Goal: Task Accomplishment & Management: Use online tool/utility

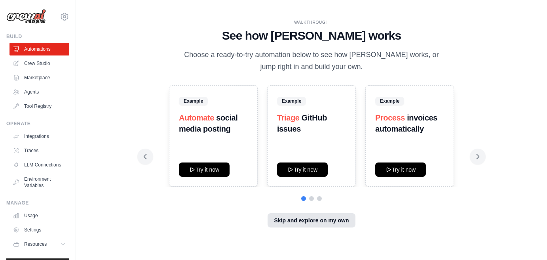
click at [301, 221] on button "Skip and explore on my own" at bounding box center [311, 220] width 87 height 14
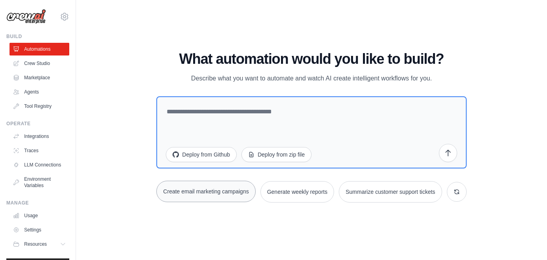
click at [198, 189] on button "Create email marketing campaigns" at bounding box center [205, 191] width 99 height 21
type textarea "**********"
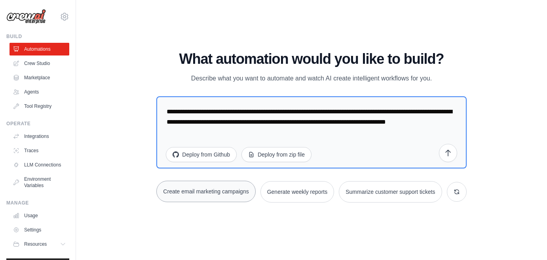
click at [204, 192] on button "Create email marketing campaigns" at bounding box center [205, 191] width 99 height 21
click at [447, 148] on icon "submit" at bounding box center [448, 152] width 8 height 8
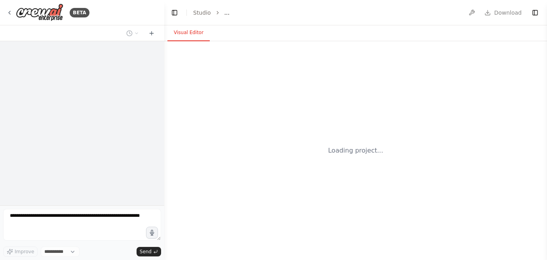
select select "****"
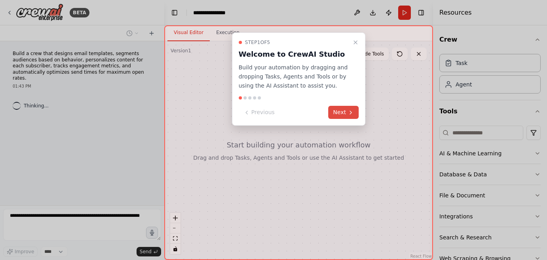
click at [346, 115] on button "Next" at bounding box center [344, 112] width 30 height 13
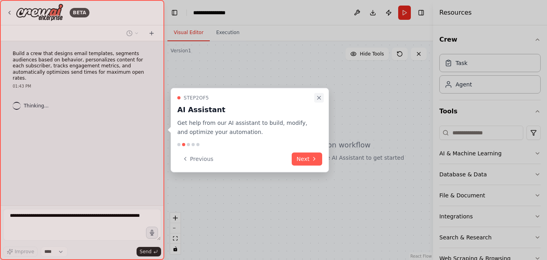
click at [323, 95] on button "Close walkthrough" at bounding box center [319, 98] width 10 height 10
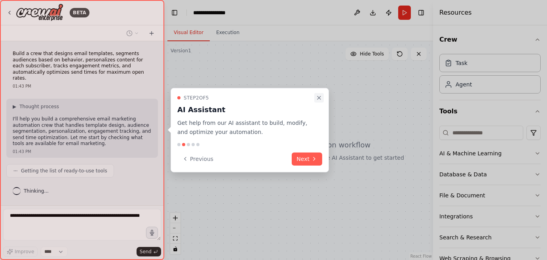
click at [321, 96] on icon "Close walkthrough" at bounding box center [319, 98] width 6 height 6
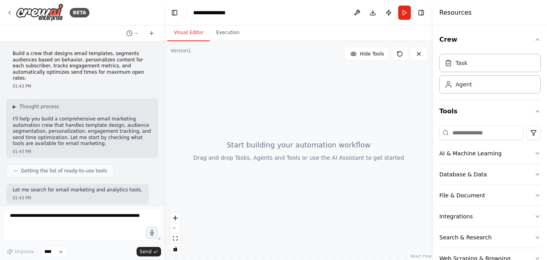
scroll to position [44, 0]
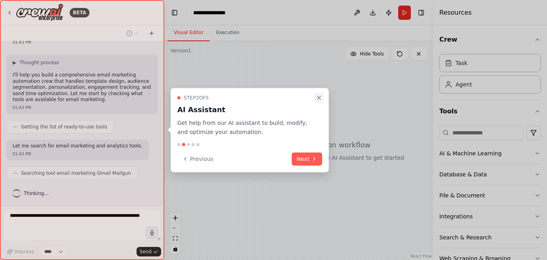
click at [317, 97] on icon "Close walkthrough" at bounding box center [319, 98] width 6 height 6
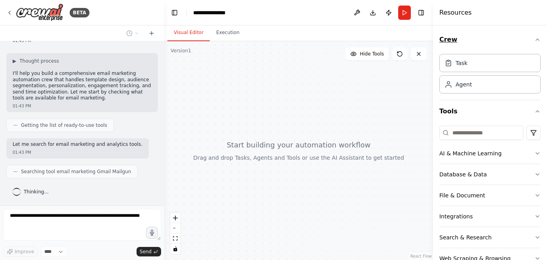
click at [534, 38] on icon "button" at bounding box center [537, 39] width 6 height 6
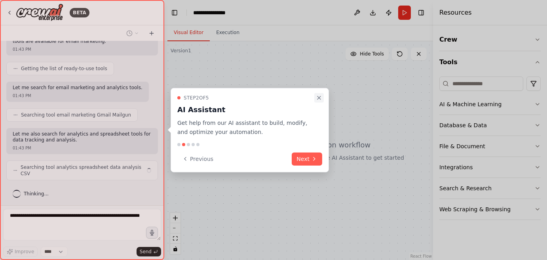
scroll to position [96, 0]
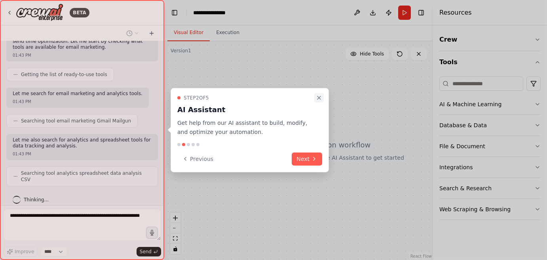
click at [316, 99] on icon "Close walkthrough" at bounding box center [319, 98] width 6 height 6
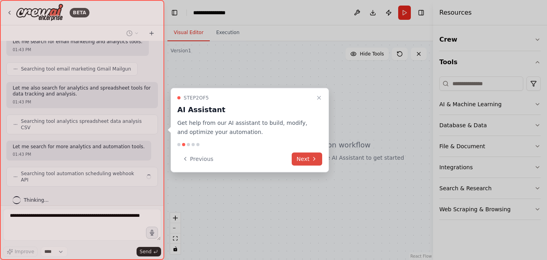
scroll to position [142, 0]
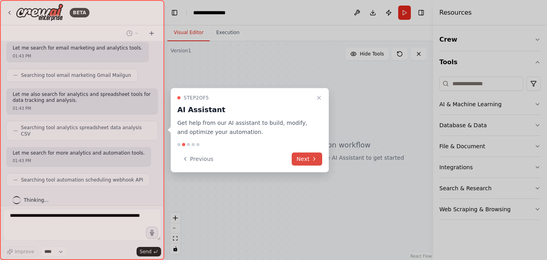
click at [319, 158] on button "Next" at bounding box center [307, 158] width 30 height 13
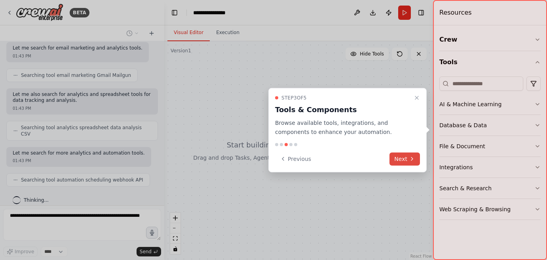
click at [393, 156] on button "Next" at bounding box center [405, 158] width 30 height 13
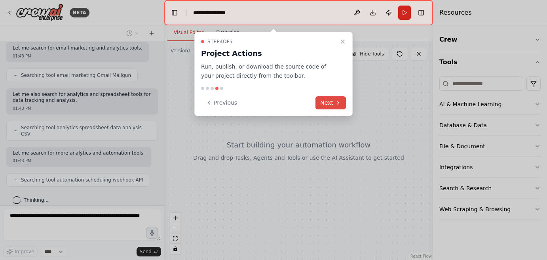
click at [343, 103] on button "Next" at bounding box center [331, 102] width 30 height 13
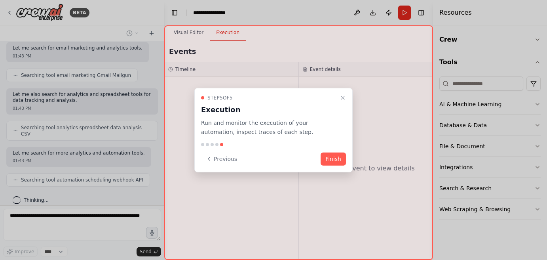
click at [342, 158] on button "Finish" at bounding box center [333, 158] width 25 height 13
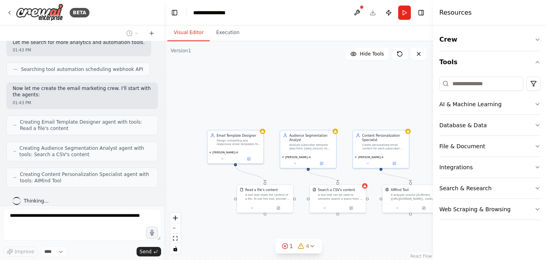
scroll to position [278, 0]
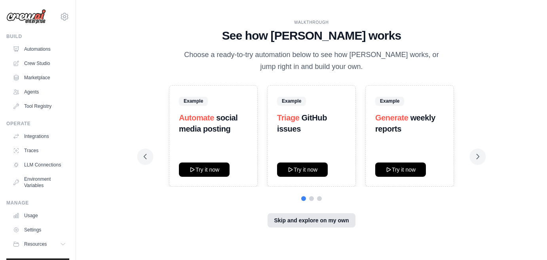
click at [310, 226] on button "Skip and explore on my own" at bounding box center [311, 220] width 87 height 14
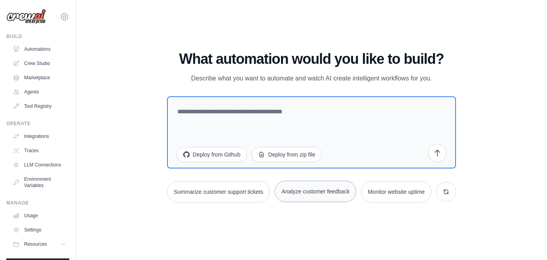
click at [318, 193] on button "Analyze customer feedback" at bounding box center [316, 191] width 82 height 21
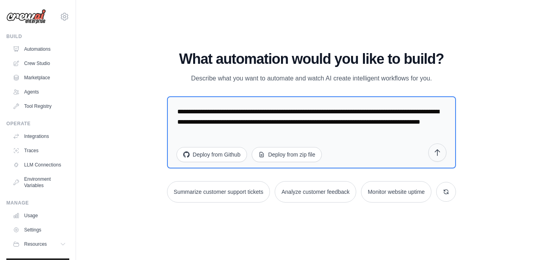
click at [437, 157] on button "submit" at bounding box center [437, 152] width 18 height 18
drag, startPoint x: 265, startPoint y: 135, endPoint x: 118, endPoint y: 103, distance: 150.5
click at [118, 103] on div "WALKTHROUGH See how CrewAI works Choose a ready-to-try automation below to see …" at bounding box center [312, 130] width 446 height 244
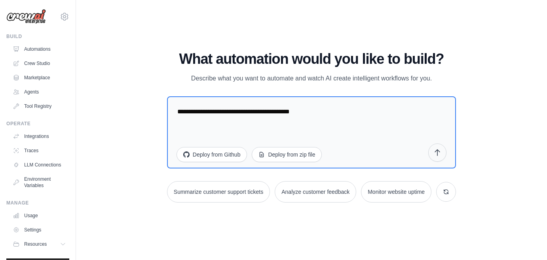
type textarea "**********"
click at [434, 148] on icon "submit" at bounding box center [437, 152] width 8 height 8
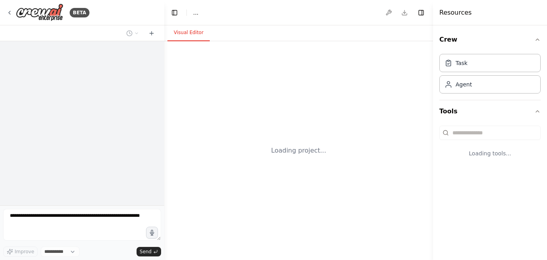
select select "****"
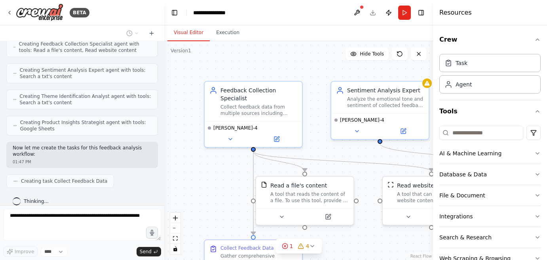
scroll to position [355, 0]
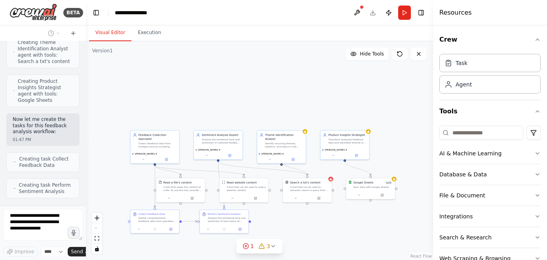
drag, startPoint x: 163, startPoint y: 60, endPoint x: 81, endPoint y: 71, distance: 82.3
click at [81, 71] on div "BETA Develop a crew that collects feedback from multiple sources (surveys, revi…" at bounding box center [273, 130] width 547 height 260
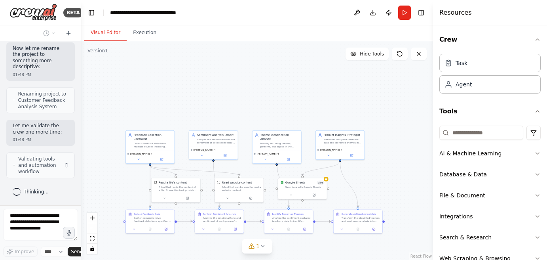
scroll to position [1341, 0]
click at [427, 85] on div ".deletable-edge-delete-btn { width: 20px; height: 20px; border: 0px solid #ffff…" at bounding box center [257, 150] width 352 height 219
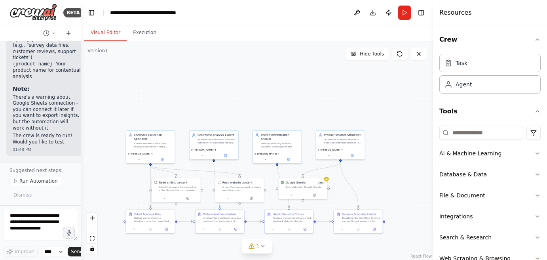
scroll to position [1914, 0]
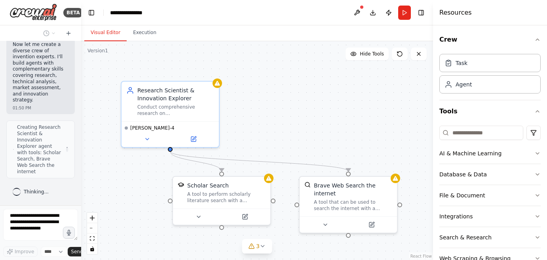
scroll to position [272, 0]
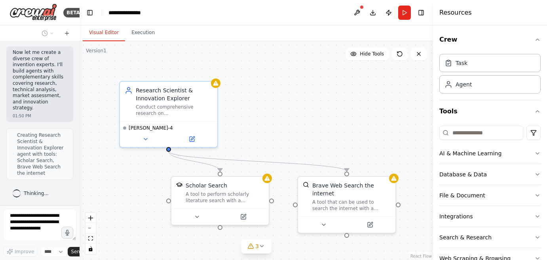
drag, startPoint x: 79, startPoint y: 154, endPoint x: 84, endPoint y: 128, distance: 26.6
click at [85, 112] on div "**********" at bounding box center [273, 130] width 547 height 260
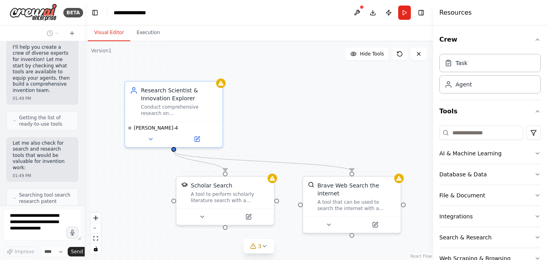
scroll to position [0, 0]
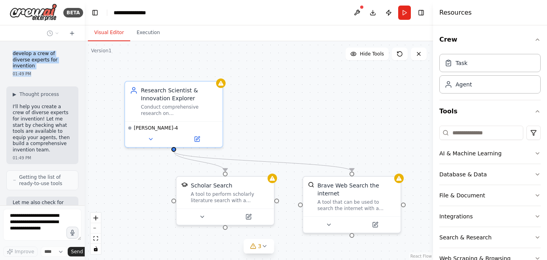
drag, startPoint x: 38, startPoint y: 70, endPoint x: 10, endPoint y: 51, distance: 33.7
click at [10, 51] on div "develop a crew of diverse experts for invention 01:49 PM" at bounding box center [42, 64] width 72 height 32
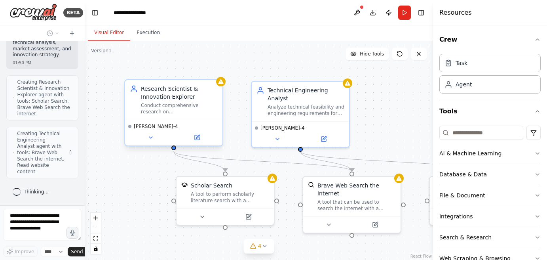
scroll to position [317, 0]
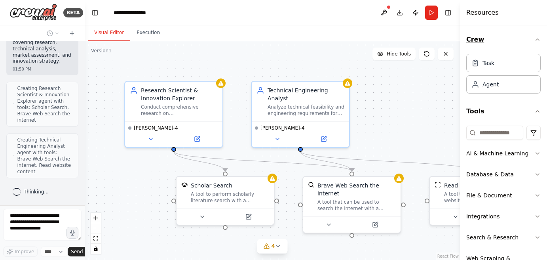
drag, startPoint x: 434, startPoint y: 26, endPoint x: 521, endPoint y: 33, distance: 87.0
click at [521, 33] on div "Resources Crew Task Agent Tools AI & Machine Learning Database & Data File & Do…" at bounding box center [503, 130] width 87 height 260
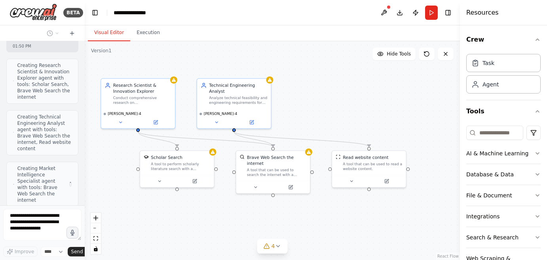
scroll to position [368, 0]
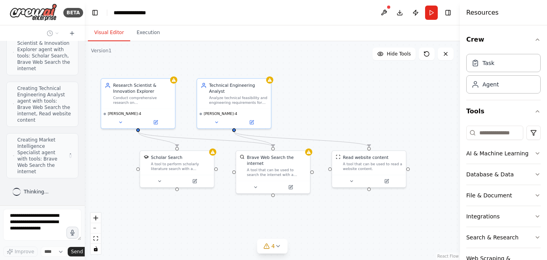
drag, startPoint x: 171, startPoint y: 211, endPoint x: 83, endPoint y: 202, distance: 87.9
click at [83, 202] on div "BETA develop a crew of diverse experts for invention 01:49 PM ▶ Thought process…" at bounding box center [273, 130] width 547 height 260
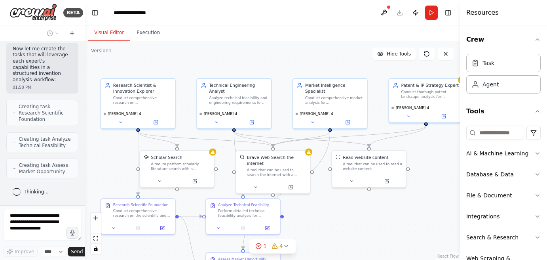
scroll to position [593, 0]
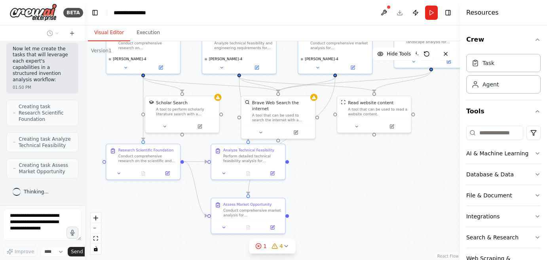
drag, startPoint x: 118, startPoint y: 172, endPoint x: 124, endPoint y: 118, distance: 54.9
click at [124, 118] on div ".deletable-edge-delete-btn { width: 20px; height: 20px; border: 0px solid #ffff…" at bounding box center [272, 150] width 375 height 219
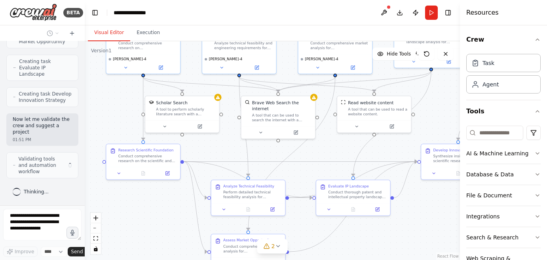
scroll to position [728, 0]
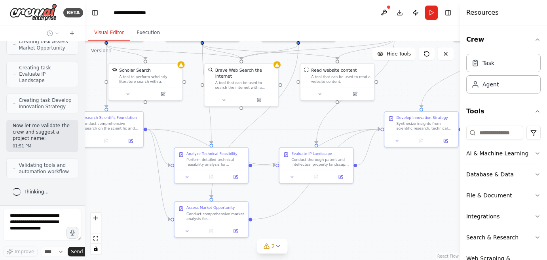
drag, startPoint x: 232, startPoint y: 150, endPoint x: 196, endPoint y: 117, distance: 49.1
click at [196, 117] on div ".deletable-edge-delete-btn { width: 20px; height: 20px; border: 0px solid #ffff…" at bounding box center [272, 150] width 375 height 219
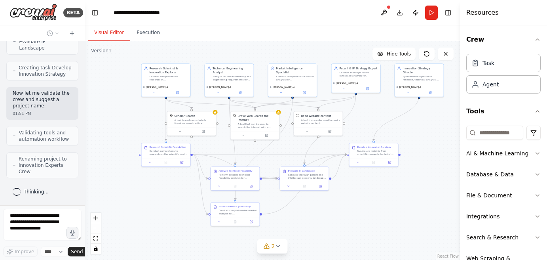
drag, startPoint x: 386, startPoint y: 168, endPoint x: 382, endPoint y: 193, distance: 25.1
click at [382, 193] on div ".deletable-edge-delete-btn { width: 20px; height: 20px; border: 0px solid #ffff…" at bounding box center [272, 150] width 375 height 219
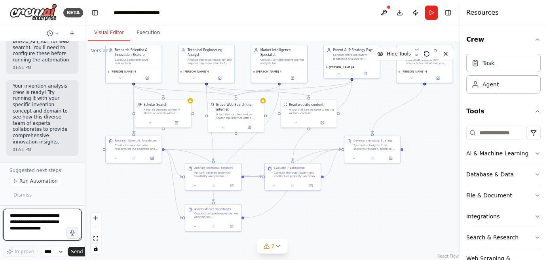
scroll to position [1420, 0]
click at [227, 59] on div "Analyze technical feasibility and engineering requirements for {invention_conce…" at bounding box center [210, 60] width 44 height 7
click at [449, 54] on icon at bounding box center [446, 54] width 6 height 6
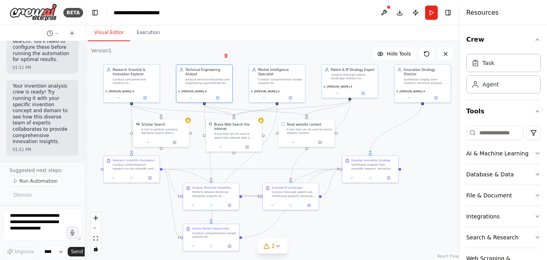
drag, startPoint x: 438, startPoint y: 122, endPoint x: 436, endPoint y: 141, distance: 19.9
click at [436, 141] on div ".deletable-edge-delete-btn { width: 20px; height: 20px; border: 0px solid #ffff…" at bounding box center [272, 150] width 375 height 219
click at [435, 135] on div ".deletable-edge-delete-btn { width: 20px; height: 20px; border: 0px solid #ffff…" at bounding box center [272, 150] width 375 height 219
click at [192, 99] on icon at bounding box center [191, 98] width 4 height 4
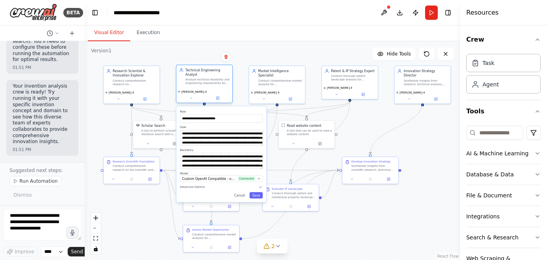
click at [208, 83] on div "Analyze technical feasibility and engineering requirements for {invention_conce…" at bounding box center [208, 81] width 44 height 7
click at [216, 81] on div "Analyze technical feasibility and engineering requirements for {invention_conce…" at bounding box center [208, 81] width 44 height 7
click at [218, 99] on icon at bounding box center [218, 98] width 4 height 4
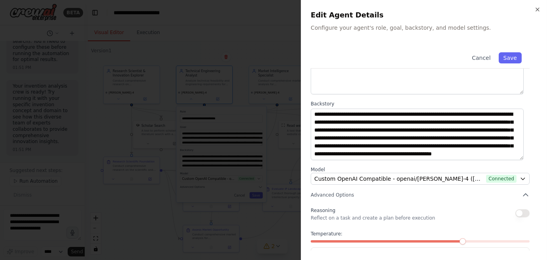
scroll to position [79, 0]
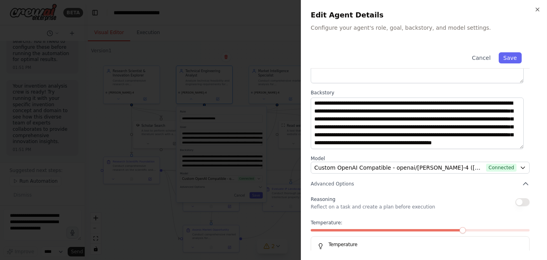
click at [278, 156] on div at bounding box center [273, 130] width 547 height 260
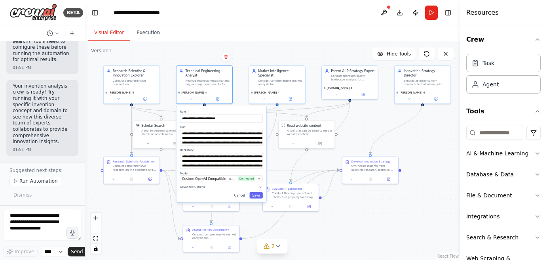
click at [115, 137] on div ".deletable-edge-delete-btn { width: 20px; height: 20px; border: 0px solid #ffff…" at bounding box center [272, 150] width 375 height 219
click at [374, 227] on div ".deletable-edge-delete-btn { width: 20px; height: 20px; border: 0px solid #ffff…" at bounding box center [272, 150] width 375 height 219
click at [193, 98] on icon at bounding box center [192, 98] width 4 height 4
